Goal: Task Accomplishment & Management: Manage account settings

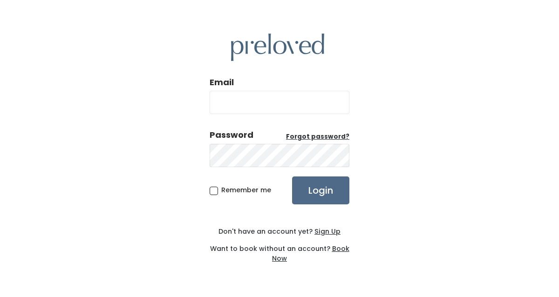
click at [257, 100] on input "Email" at bounding box center [280, 102] width 140 height 23
type input "nurjan.raikhan@gmail.com"
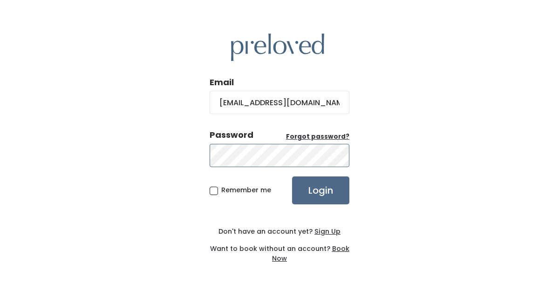
click at [292, 177] on input "Login" at bounding box center [320, 191] width 57 height 28
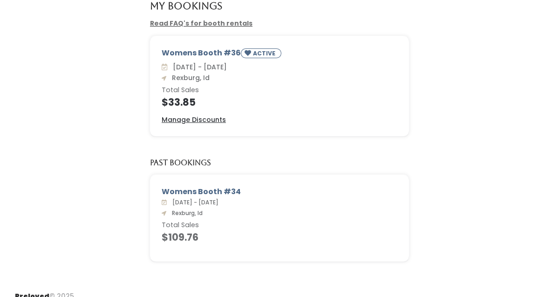
scroll to position [72, 0]
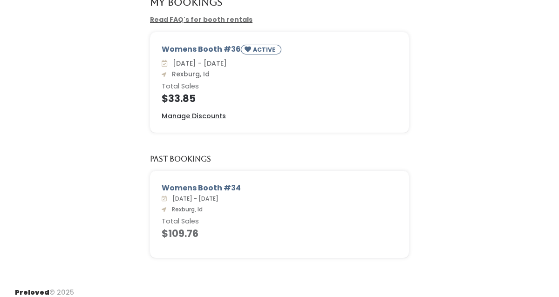
click at [208, 221] on h6 "Total Sales" at bounding box center [280, 221] width 236 height 7
click at [216, 190] on div "Womens Booth #34" at bounding box center [280, 188] width 236 height 11
click at [213, 215] on div "[DATE] - [DATE] [GEOGRAPHIC_DATA], [GEOGRAPHIC_DATA] Total Sales $109.76" at bounding box center [280, 216] width 236 height 45
click at [218, 119] on u "Manage Discounts" at bounding box center [194, 115] width 64 height 9
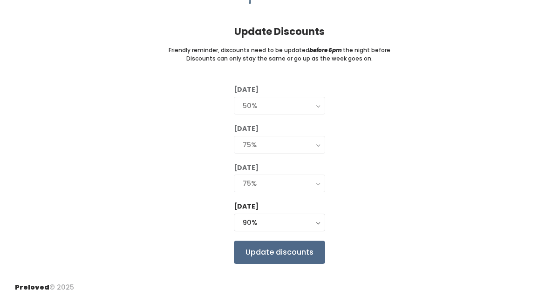
scroll to position [57, 0]
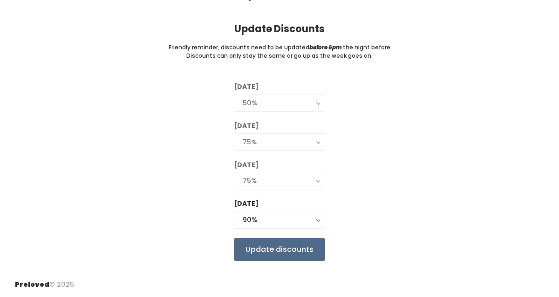
click at [310, 178] on div "75%" at bounding box center [280, 181] width 74 height 10
click at [298, 219] on div "90%" at bounding box center [280, 220] width 74 height 10
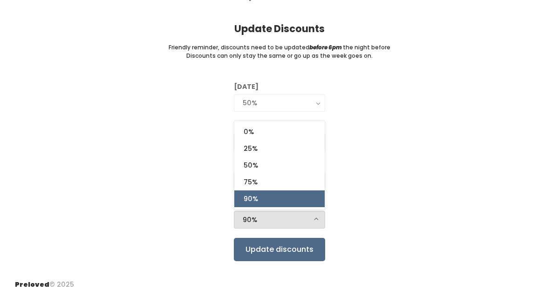
click at [299, 199] on link "90%" at bounding box center [279, 199] width 90 height 17
select select "90%"
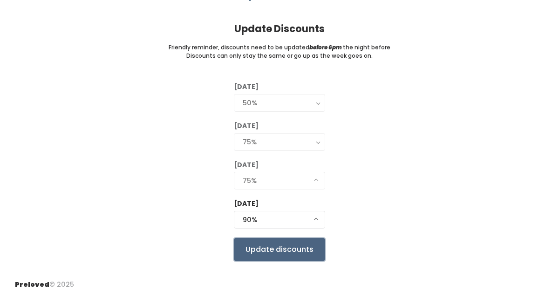
click at [289, 249] on input "Update discounts" at bounding box center [279, 249] width 91 height 23
